Goal: Obtain resource: Download file/media

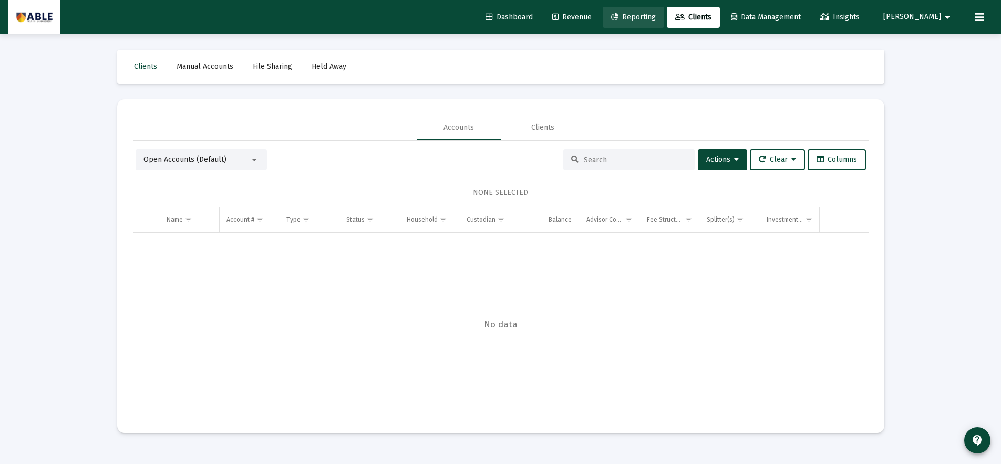
click at [656, 13] on span "Reporting" at bounding box center [633, 17] width 45 height 9
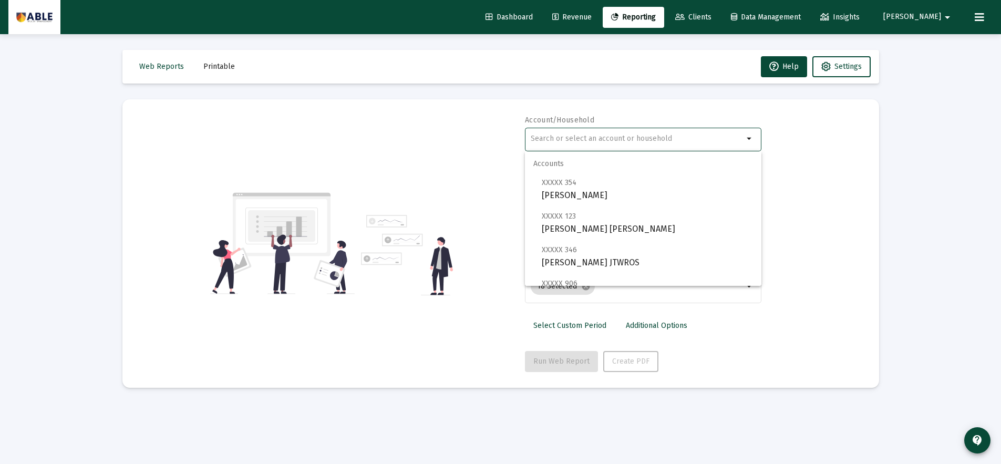
click at [605, 135] on input "text" at bounding box center [637, 139] width 213 height 8
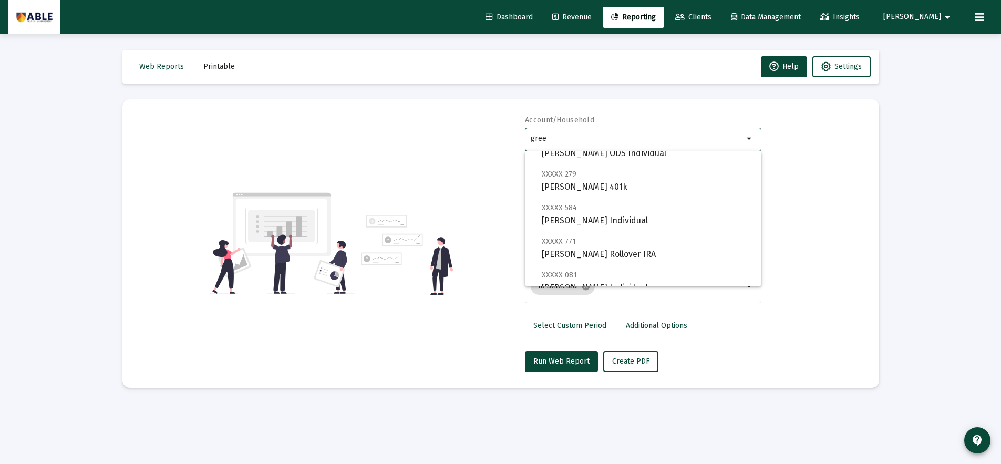
scroll to position [656, 0]
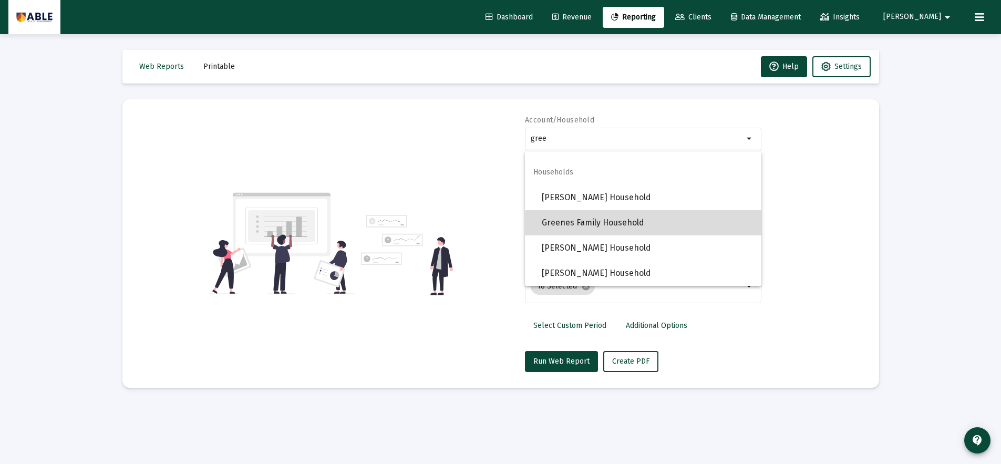
click at [653, 224] on span "Greenes Family Household" at bounding box center [647, 222] width 211 height 25
type input "Greenes Family Household"
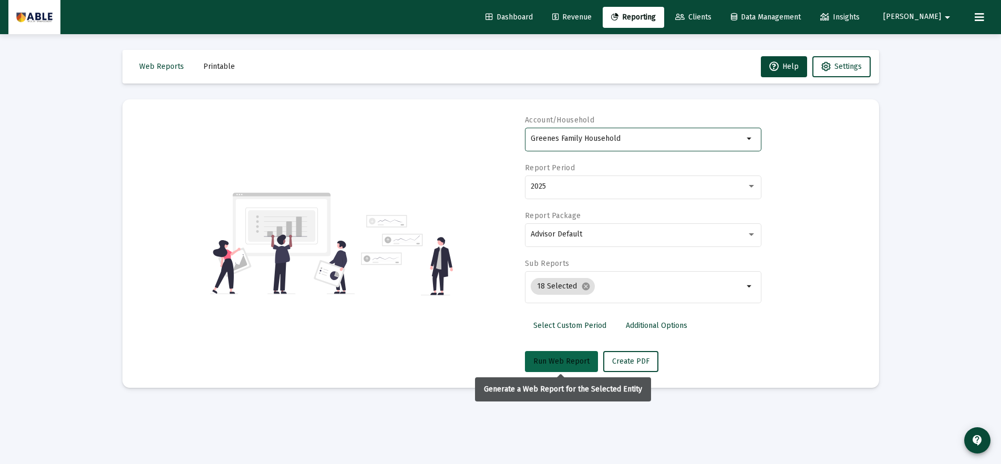
click at [560, 363] on span "Run Web Report" at bounding box center [561, 361] width 56 height 9
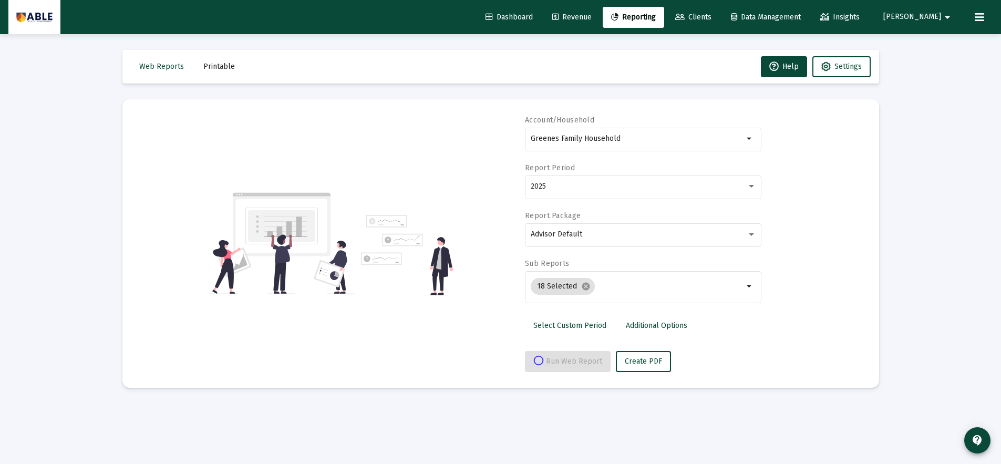
select select "View all"
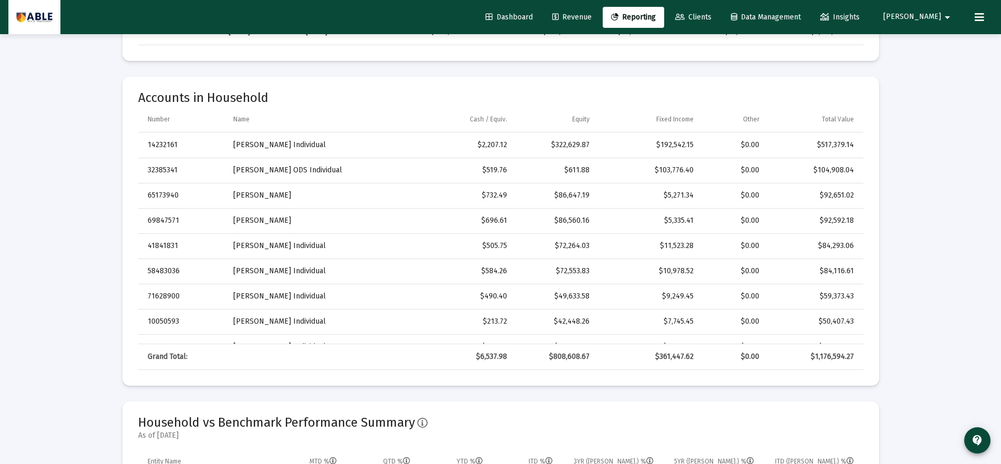
scroll to position [0, 0]
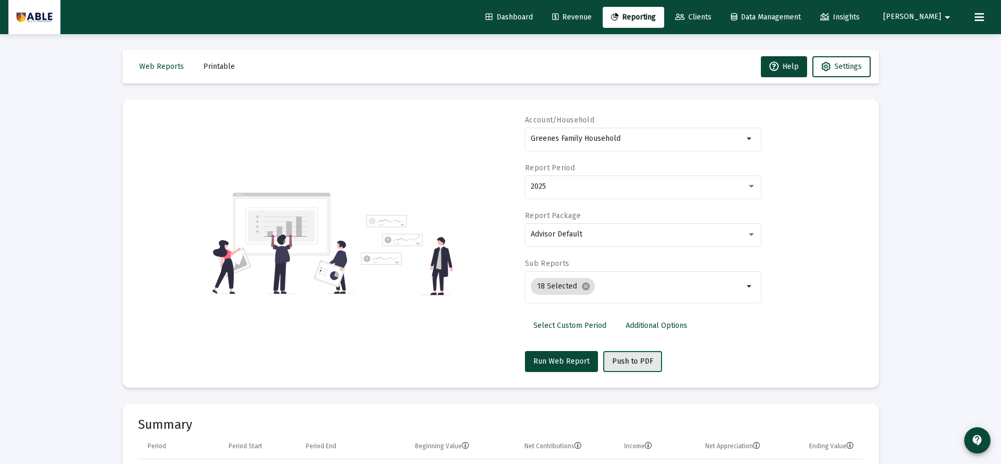
click at [616, 362] on span "Push to PDF" at bounding box center [632, 361] width 41 height 9
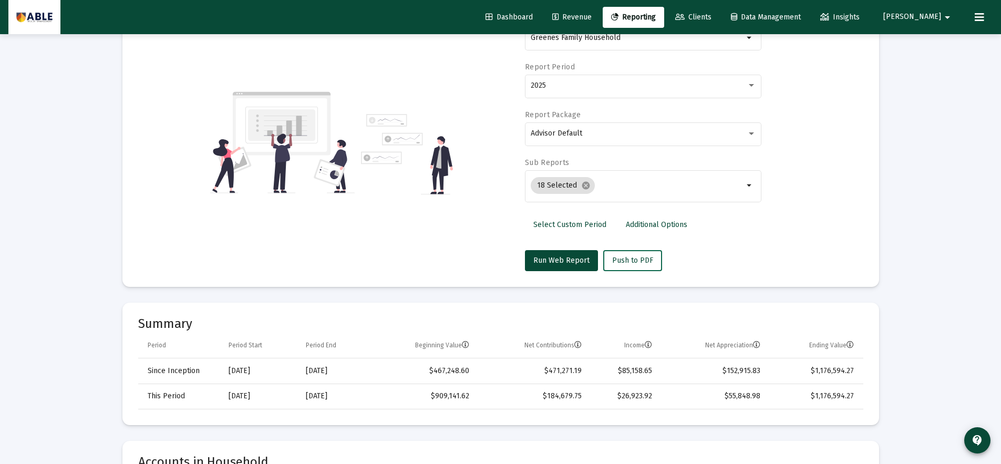
scroll to position [105, 0]
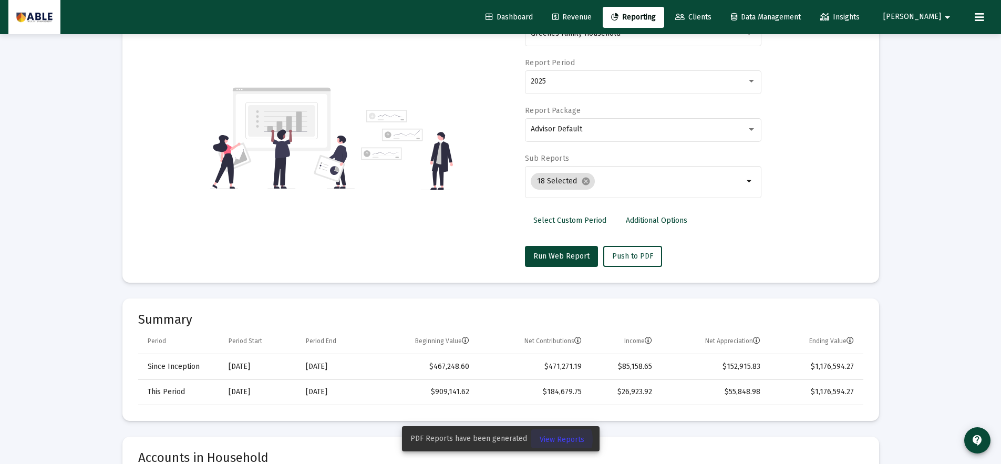
click at [559, 439] on span "View Reports" at bounding box center [562, 439] width 45 height 9
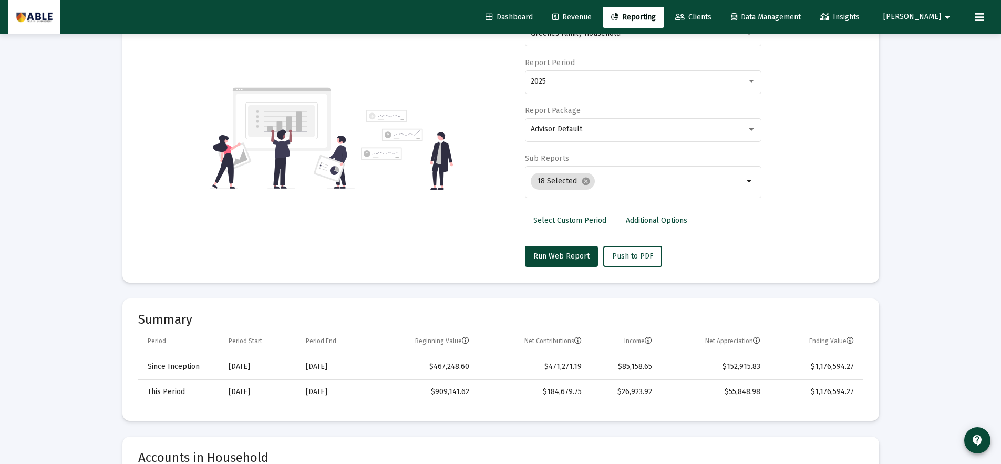
scroll to position [34, 0]
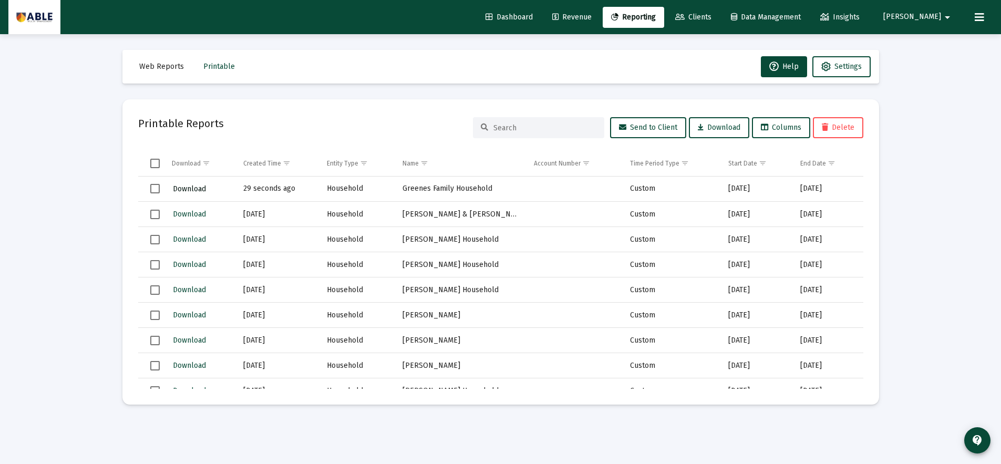
click at [193, 189] on span "Download" at bounding box center [189, 188] width 33 height 9
